Goal: Navigation & Orientation: Find specific page/section

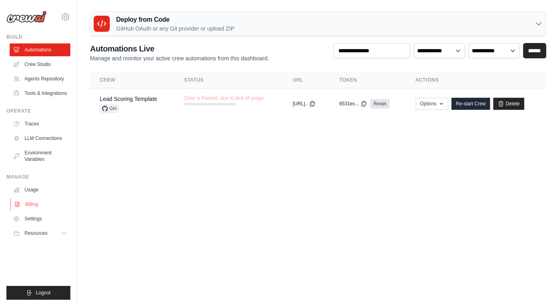
click at [50, 205] on link "Billing" at bounding box center [40, 204] width 61 height 13
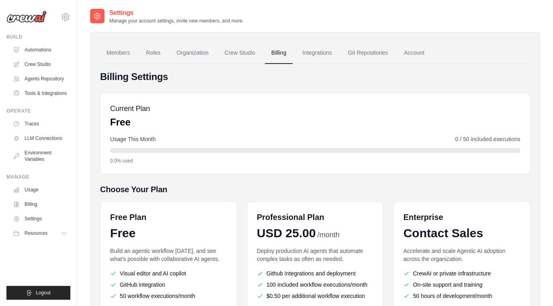
scroll to position [84, 0]
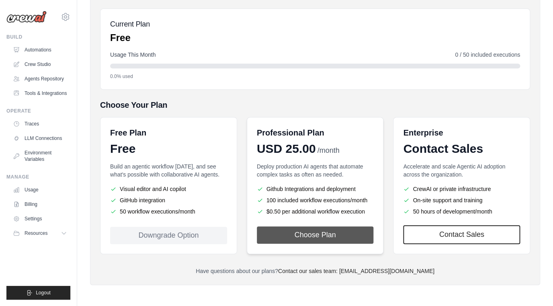
click at [319, 232] on button "Choose Plan" at bounding box center [315, 234] width 117 height 17
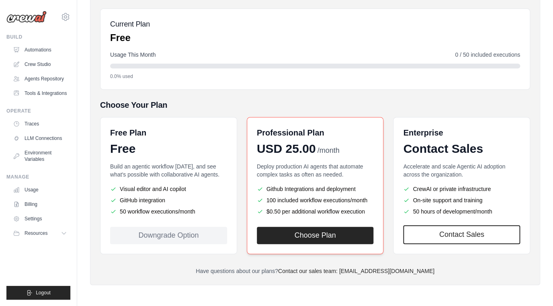
click at [310, 181] on div "Deploy production AI agents that automate complex tasks as often as needed. Git…" at bounding box center [315, 189] width 117 height 55
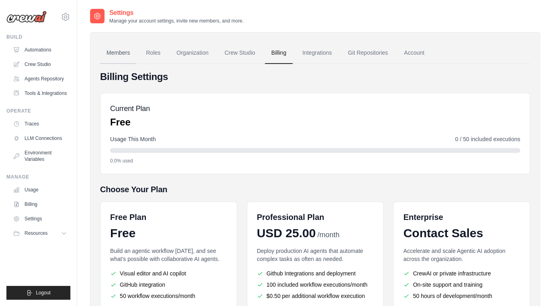
drag, startPoint x: 97, startPoint y: 48, endPoint x: 130, endPoint y: 58, distance: 34.5
click at [114, 53] on div "Members Roles Organization Crew Studio Billing Integrations Git Repositories Ac…" at bounding box center [315, 200] width 450 height 337
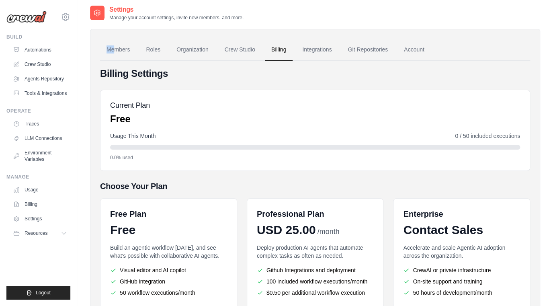
scroll to position [1, 0]
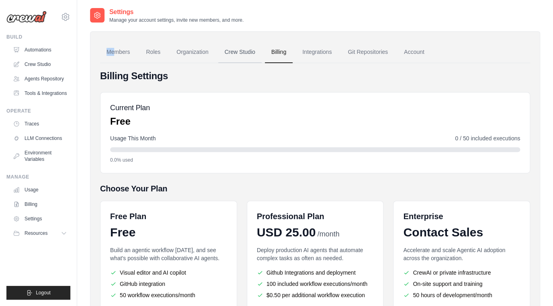
click at [240, 51] on link "Crew Studio" at bounding box center [239, 52] width 43 height 22
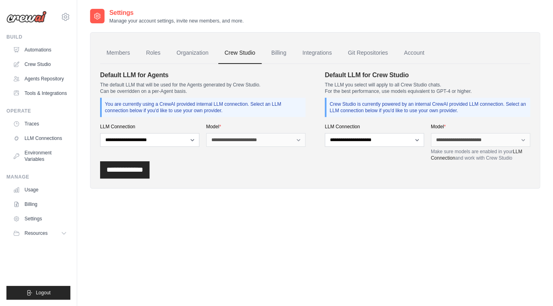
click at [318, 57] on link "Integrations" at bounding box center [317, 53] width 42 height 22
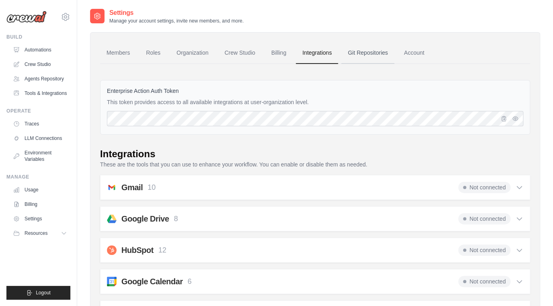
click at [383, 60] on link "Git Repositories" at bounding box center [367, 53] width 53 height 22
click at [418, 57] on link "Account" at bounding box center [414, 53] width 33 height 22
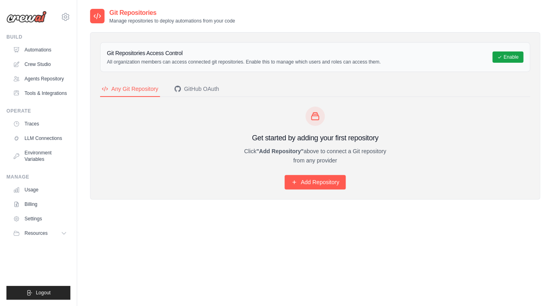
click at [89, 16] on div "Delete Repository Warning: This action will affect existing deployments. Cancel…" at bounding box center [315, 161] width 476 height 306
click at [43, 68] on link "Crew Studio" at bounding box center [40, 64] width 61 height 13
